Goal: Use online tool/utility: Utilize a website feature to perform a specific function

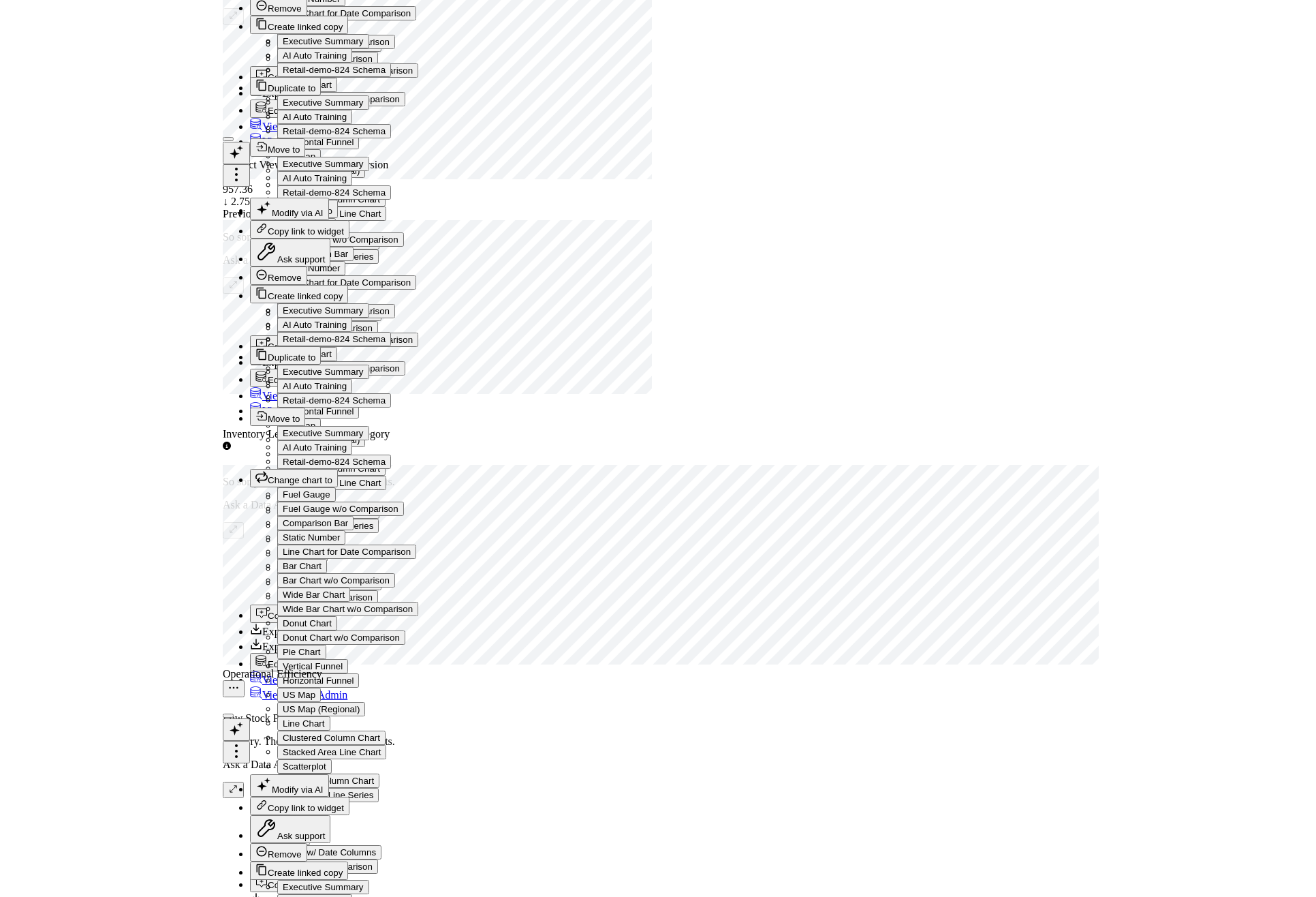
scroll to position [5113, 0]
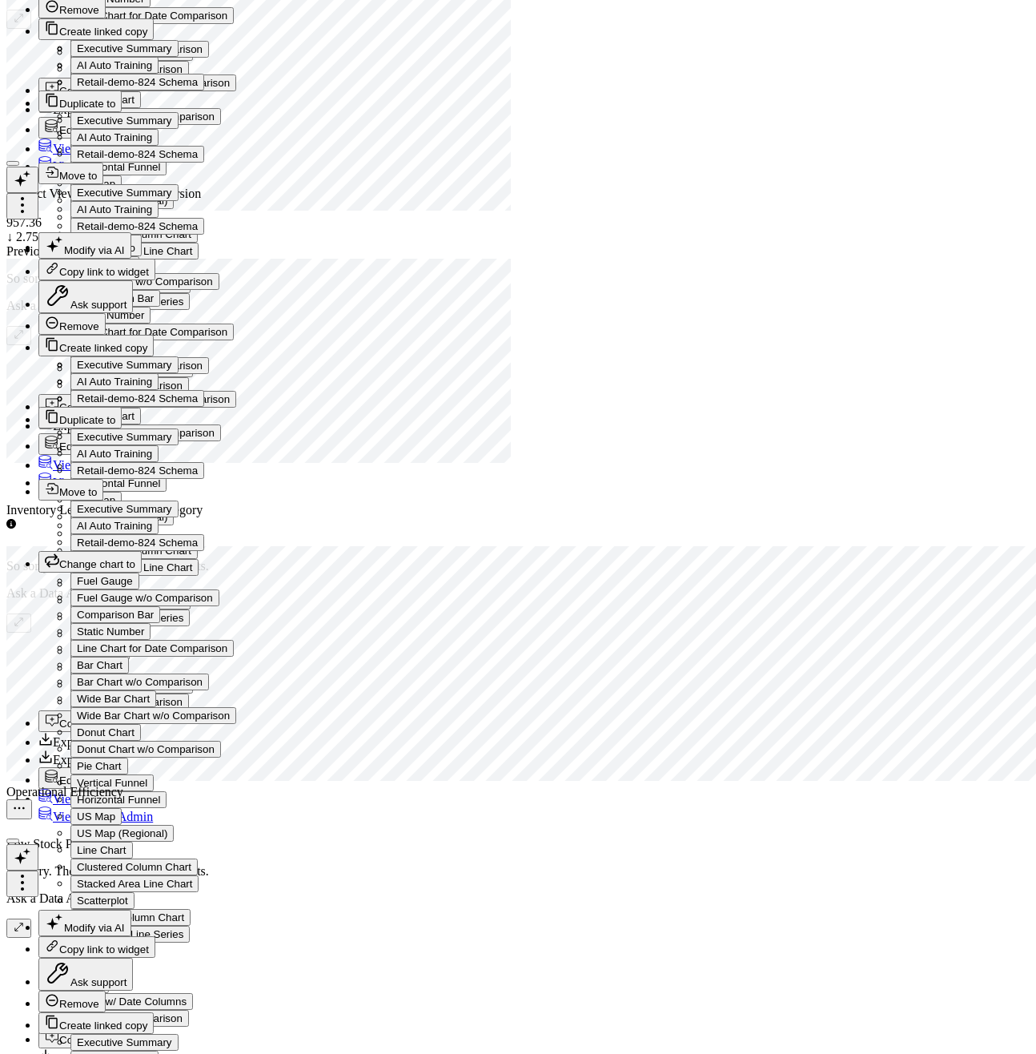
drag, startPoint x: 577, startPoint y: 622, endPoint x: 1017, endPoint y: 620, distance: 440.4
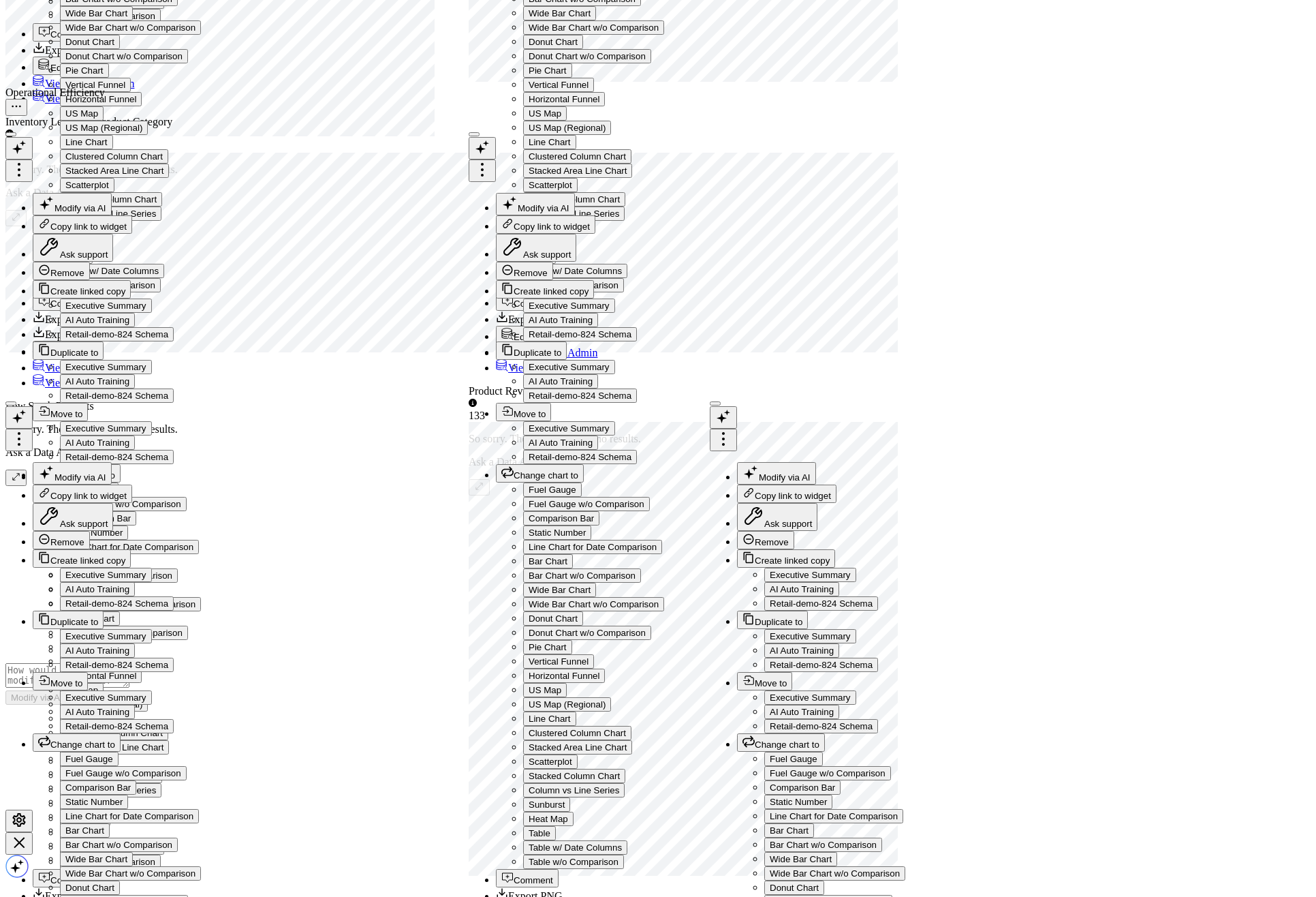
scroll to position [2690, 0]
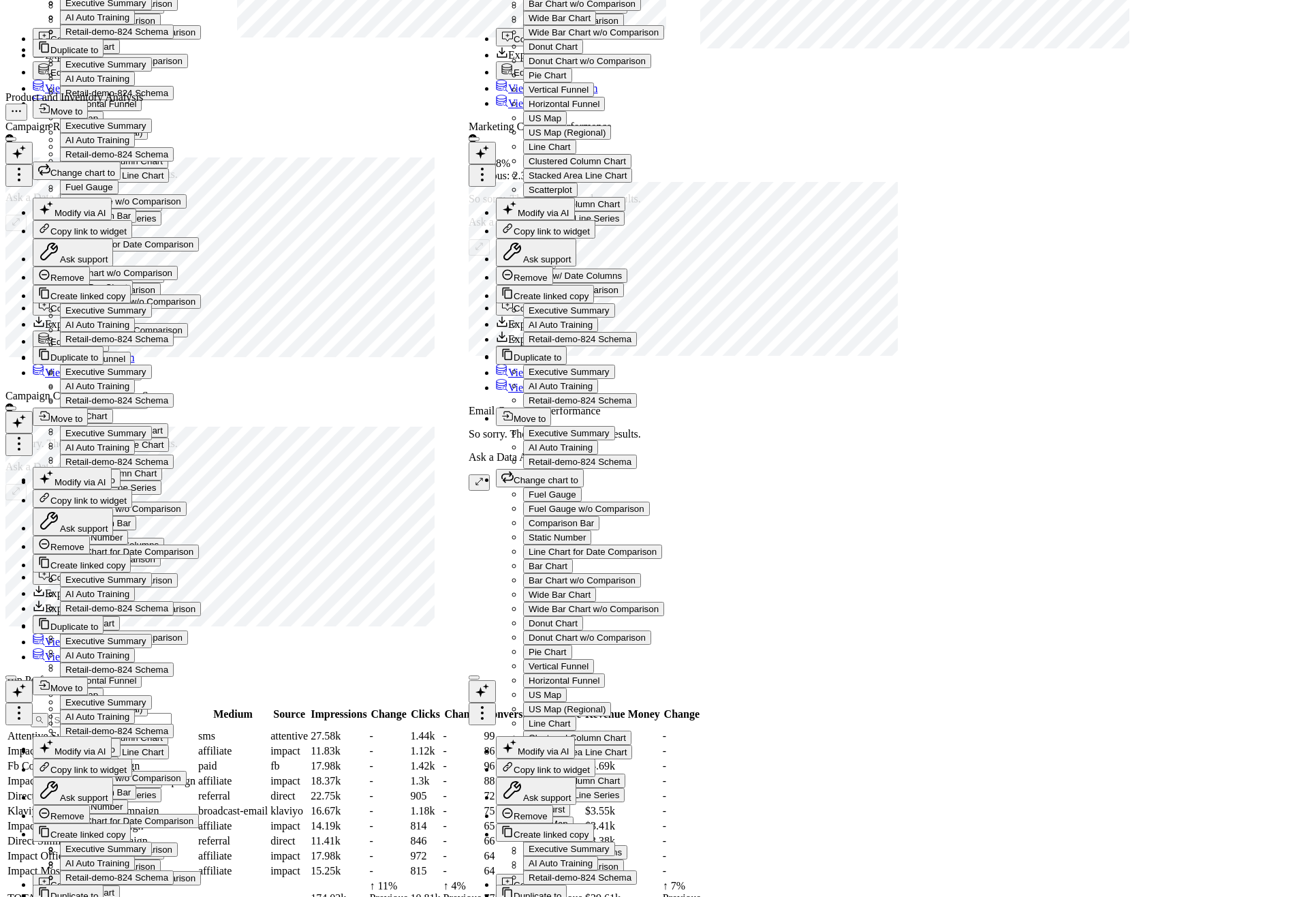
drag, startPoint x: 732, startPoint y: 800, endPoint x: 1284, endPoint y: 768, distance: 552.9
click at [880, 768] on div "Sales Performance Overview Modify via AI Copy link to widget Ask support Remove…" at bounding box center [658, 207] width 1305 height 3690
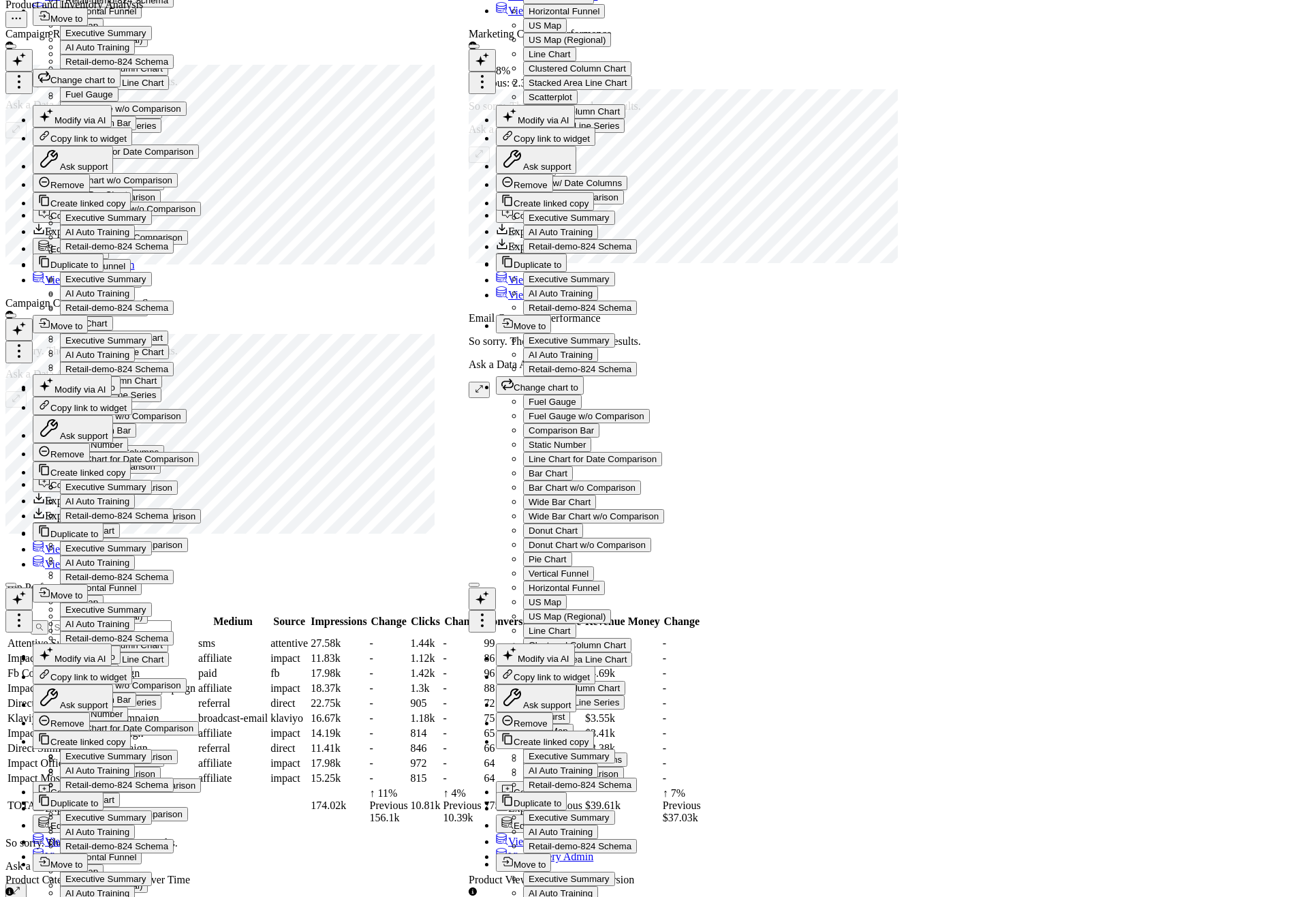
scroll to position [2854, 0]
